Goal: Task Accomplishment & Management: Manage account settings

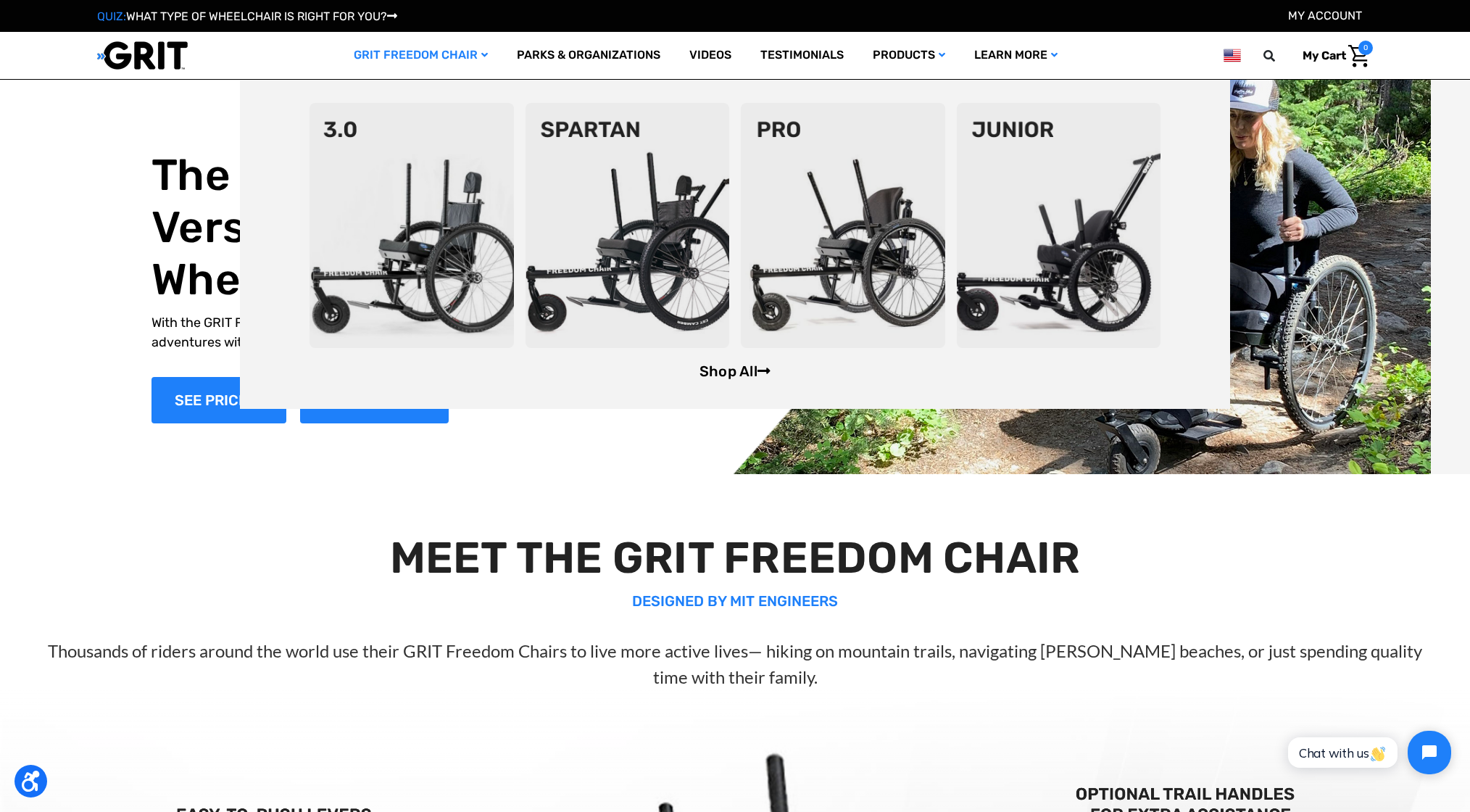
click at [723, 379] on link "Shop All" at bounding box center [735, 371] width 71 height 18
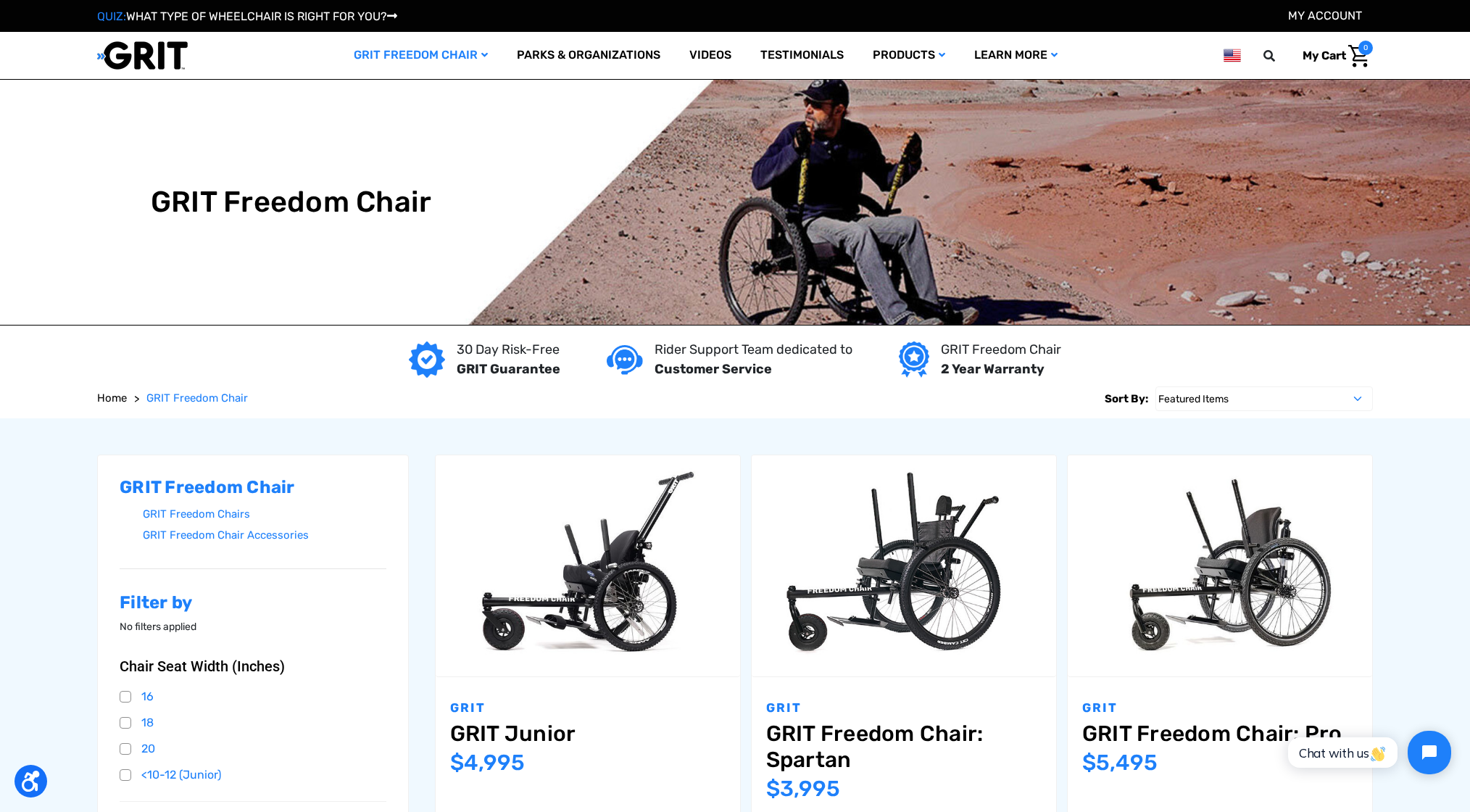
click at [1349, 15] on link "My Account" at bounding box center [1325, 15] width 74 height 14
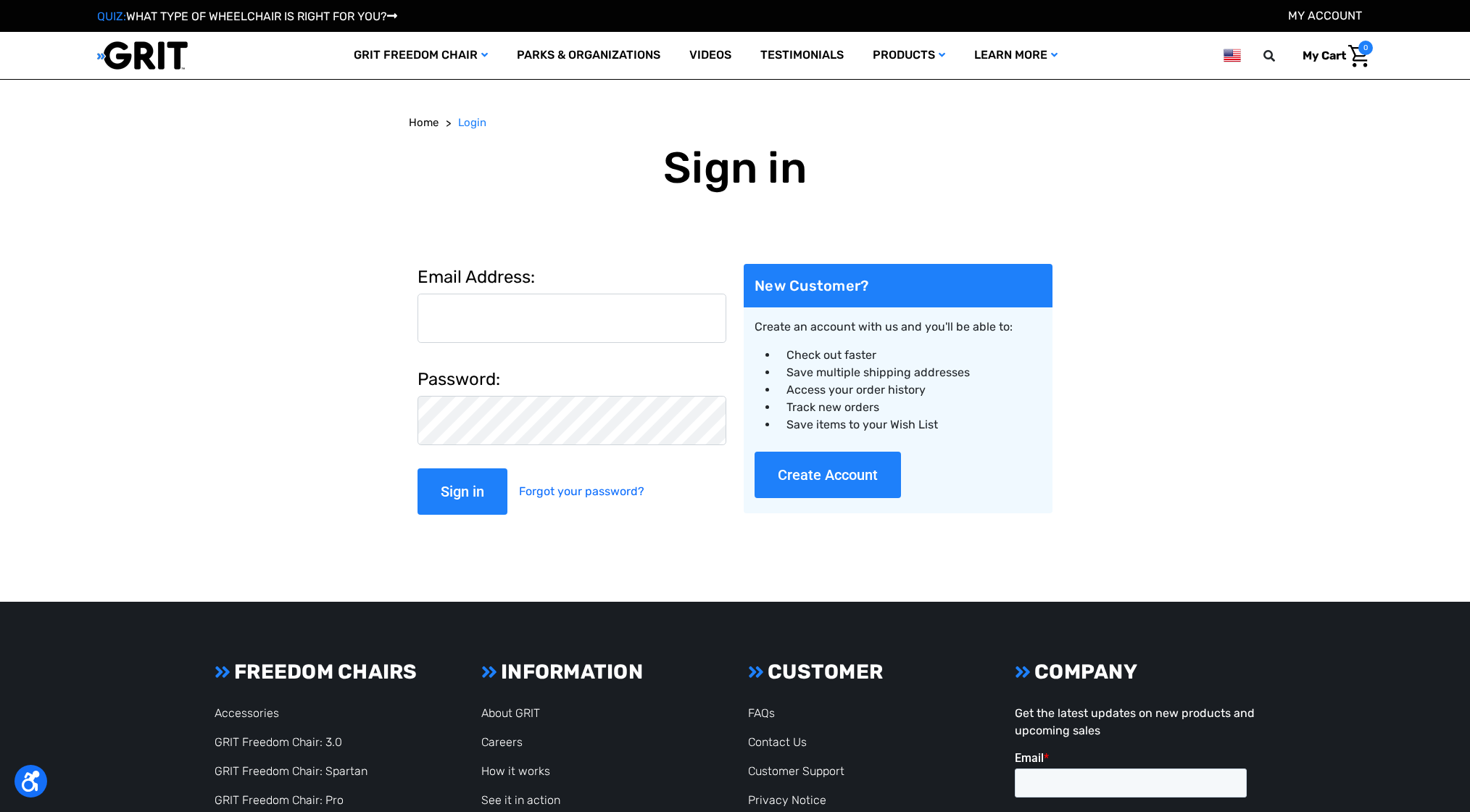
click at [671, 324] on input "Email Address:" at bounding box center [572, 318] width 308 height 49
type input "[PERSON_NAME][EMAIL_ADDRESS][DOMAIN_NAME]"
click at [417, 468] on input "Sign in" at bounding box center [462, 491] width 90 height 46
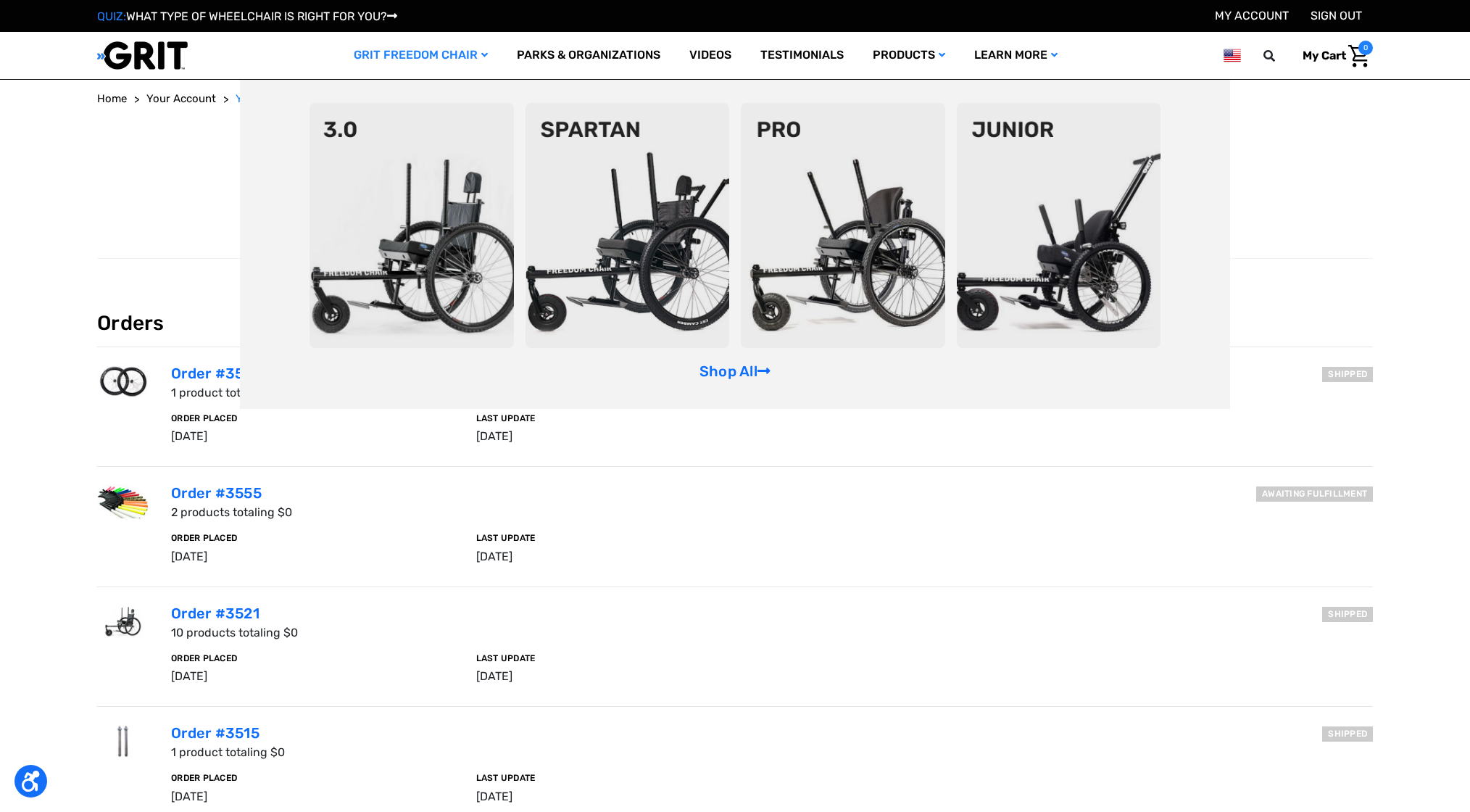
click at [724, 381] on div "Shop All" at bounding box center [735, 244] width 990 height 329
click at [725, 367] on link "Shop All" at bounding box center [735, 371] width 71 height 18
